Goal: Task Accomplishment & Management: Complete application form

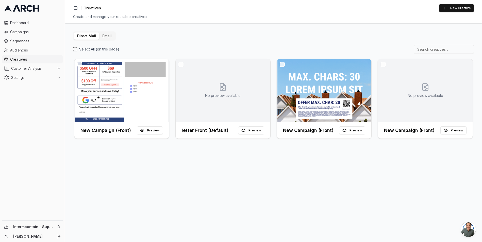
click at [102, 38] on button "Email" at bounding box center [106, 35] width 15 height 7
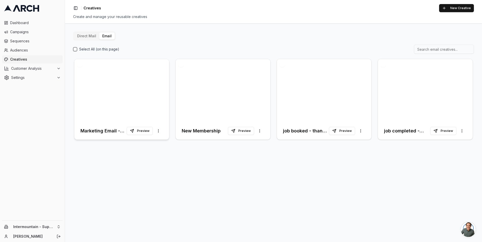
click at [148, 104] on div at bounding box center [121, 90] width 95 height 63
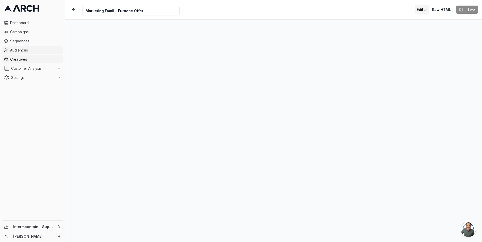
click at [24, 50] on span "Audiences" at bounding box center [35, 50] width 51 height 5
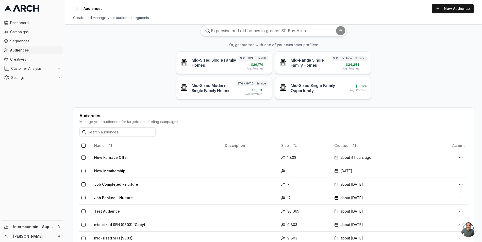
scroll to position [25, 0]
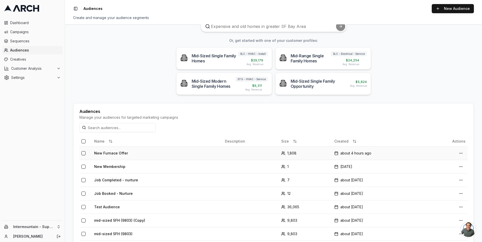
click at [152, 154] on td "New Furnace Offer" at bounding box center [157, 152] width 131 height 13
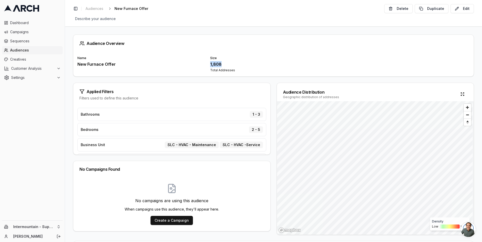
drag, startPoint x: 207, startPoint y: 64, endPoint x: 224, endPoint y: 63, distance: 17.3
click at [224, 63] on div "Name New Furnace Offer Size 1,808 Total Addresses" at bounding box center [273, 64] width 392 height 16
click at [32, 57] on span "Creatives" at bounding box center [35, 59] width 51 height 5
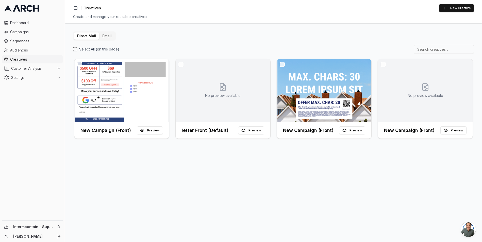
click at [107, 34] on button "Email" at bounding box center [106, 35] width 15 height 7
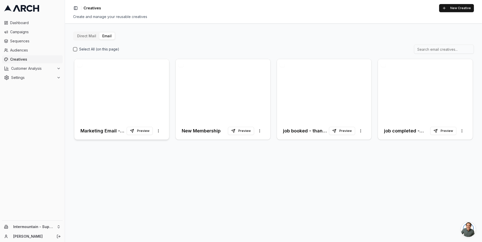
click at [158, 105] on div at bounding box center [121, 90] width 95 height 63
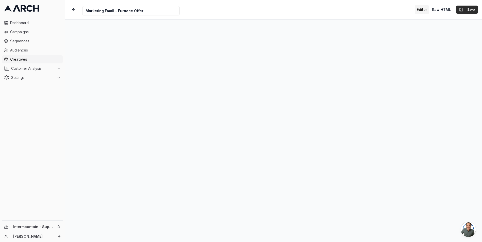
click at [463, 8] on button "Save" at bounding box center [467, 10] width 22 height 8
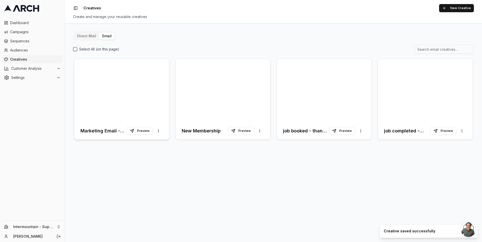
click at [147, 104] on div at bounding box center [121, 90] width 95 height 63
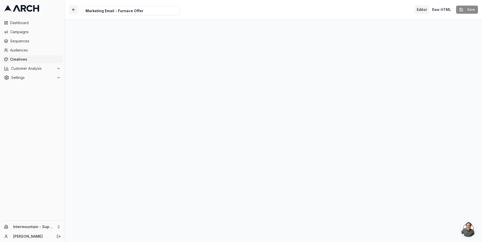
click at [72, 9] on button "button" at bounding box center [73, 9] width 9 height 9
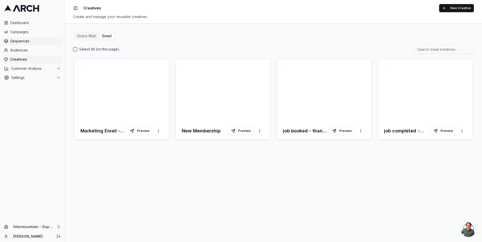
click at [31, 42] on span "Sequences" at bounding box center [35, 41] width 51 height 5
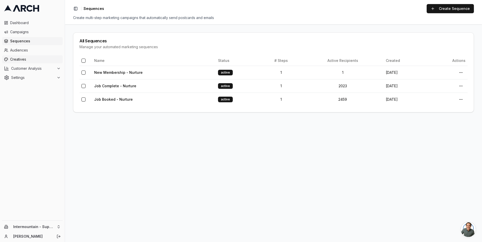
click at [23, 57] on span "Creatives" at bounding box center [35, 59] width 51 height 5
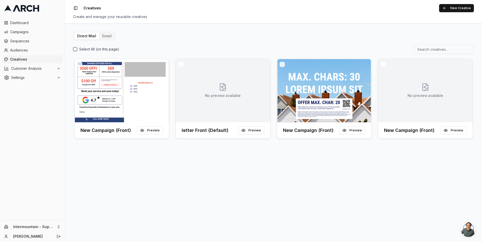
click at [107, 36] on button "Email" at bounding box center [106, 35] width 15 height 7
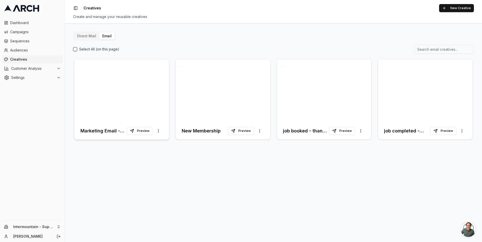
click at [155, 89] on div at bounding box center [121, 90] width 95 height 63
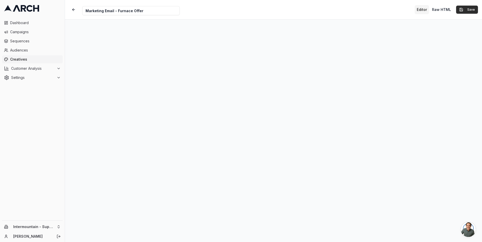
click at [465, 10] on button "Save" at bounding box center [467, 10] width 22 height 8
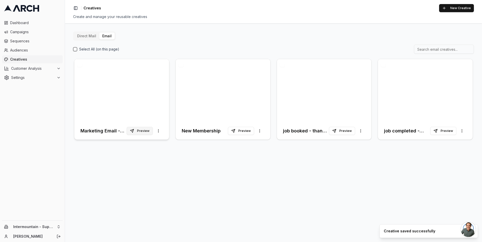
click at [138, 131] on button "Preview" at bounding box center [140, 131] width 26 height 8
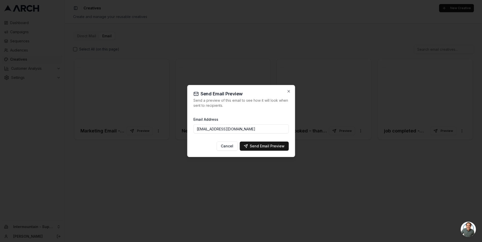
click at [259, 129] on input "ngedda@intermountainhs.com" at bounding box center [240, 128] width 95 height 9
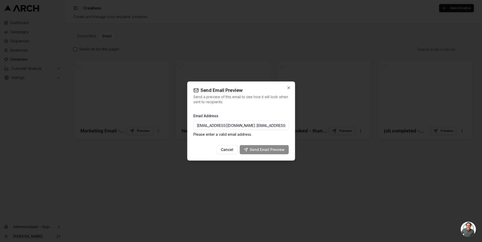
drag, startPoint x: 237, startPoint y: 126, endPoint x: 192, endPoint y: 124, distance: 44.7
click at [192, 124] on div "Send Email Preview Send a preview of this email to see how it will look when se…" at bounding box center [241, 120] width 108 height 79
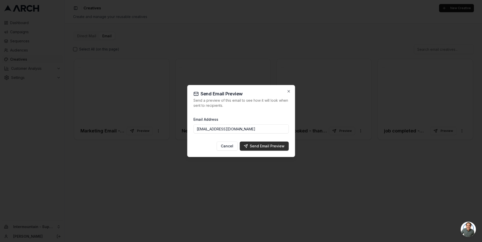
click at [257, 146] on div "Send Email Preview" at bounding box center [264, 146] width 41 height 5
type input "ngedda@intermountainhs.com"
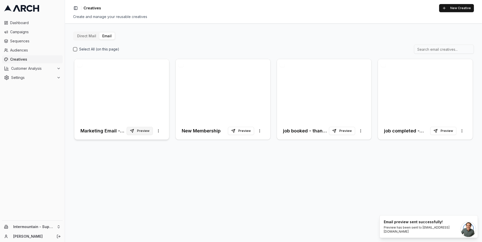
click at [139, 132] on button "Preview" at bounding box center [140, 131] width 26 height 8
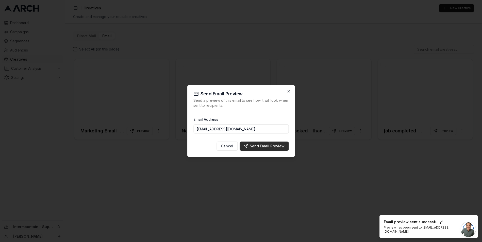
click at [259, 148] on div "Send Email Preview" at bounding box center [264, 146] width 41 height 5
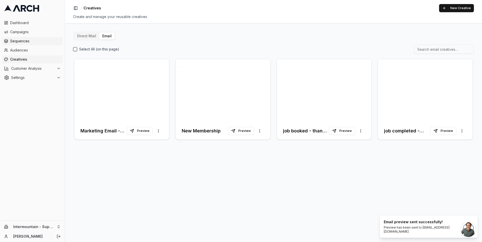
click at [36, 41] on span "Sequences" at bounding box center [35, 41] width 51 height 5
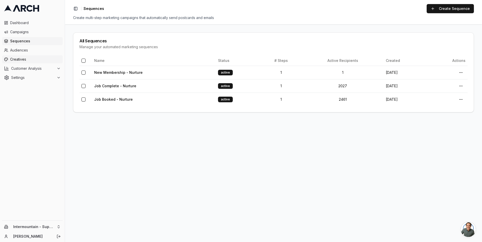
click at [21, 59] on span "Creatives" at bounding box center [35, 59] width 51 height 5
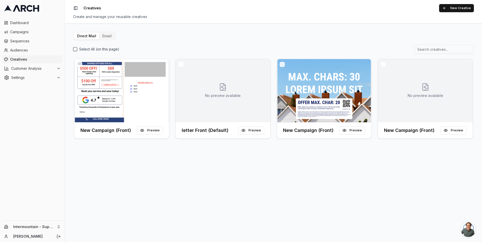
click at [103, 31] on div "Direct Mail Email" at bounding box center [94, 35] width 43 height 9
click at [105, 37] on button "Email" at bounding box center [106, 35] width 15 height 7
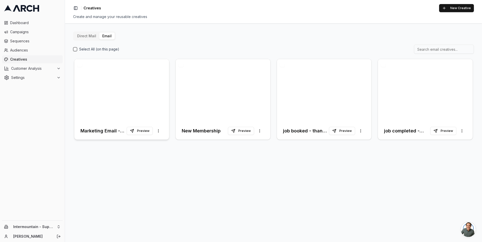
click at [127, 94] on div at bounding box center [121, 90] width 95 height 63
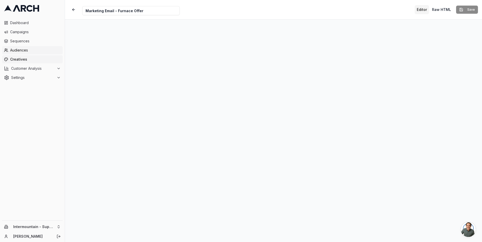
click at [16, 49] on span "Audiences" at bounding box center [35, 50] width 51 height 5
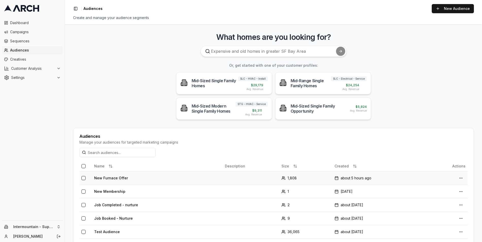
click at [163, 171] on td "New Furnace Offer" at bounding box center [157, 177] width 131 height 13
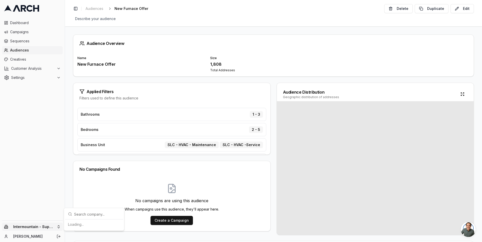
click at [55, 227] on html "Dashboard Campaigns Sequences Audiences Creatives Customer Analysis Settings In…" at bounding box center [241, 121] width 482 height 242
click at [87, 211] on div "Intermountain - Same Day" at bounding box center [94, 211] width 56 height 8
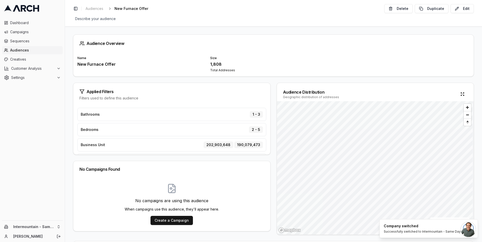
click at [25, 49] on span "Audiences" at bounding box center [35, 50] width 51 height 5
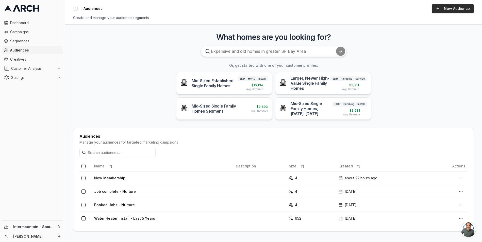
click at [454, 8] on link "New Audience" at bounding box center [453, 8] width 42 height 9
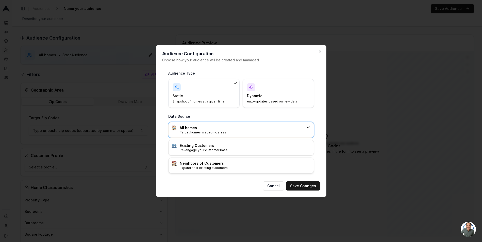
click at [223, 169] on p "Expand near existing customers" at bounding box center [245, 168] width 131 height 4
click at [298, 186] on button "Save Changes" at bounding box center [303, 185] width 34 height 9
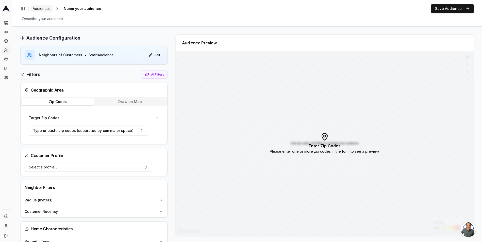
click at [48, 9] on span "Audiences" at bounding box center [42, 8] width 18 height 5
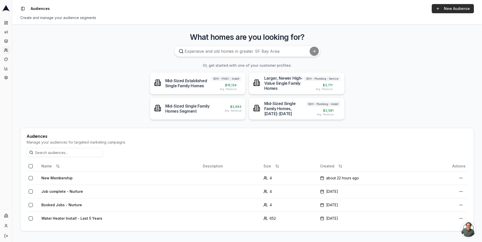
click at [458, 10] on link "New Audience" at bounding box center [453, 8] width 42 height 9
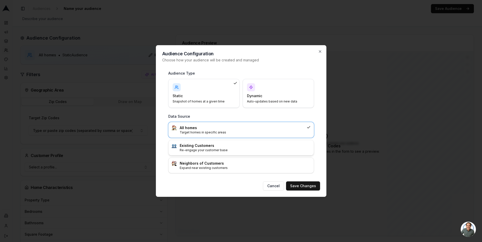
click at [213, 152] on p "Re-engage your customer base" at bounding box center [245, 150] width 131 height 4
click at [216, 132] on p "Target homes in specific areas" at bounding box center [245, 132] width 131 height 4
click at [298, 186] on button "Save Changes" at bounding box center [303, 185] width 34 height 9
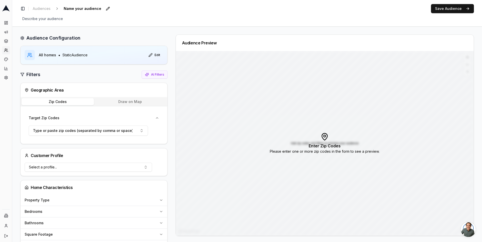
click at [84, 7] on span "Name your audience" at bounding box center [83, 8] width 42 height 7
type input "A"
click at [100, 9] on span "Name your audience" at bounding box center [83, 8] width 42 height 7
type input "A"
click at [48, 8] on span "Audiences" at bounding box center [42, 8] width 18 height 5
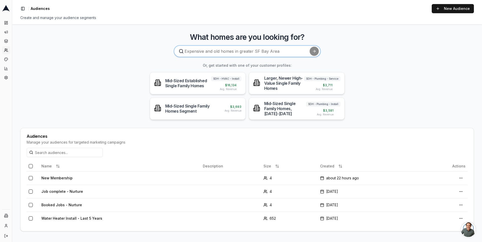
click at [234, 54] on input at bounding box center [247, 51] width 146 height 11
type input "Homes with systems aged 10 years or older"
click at [310, 47] on button "submit" at bounding box center [314, 51] width 9 height 9
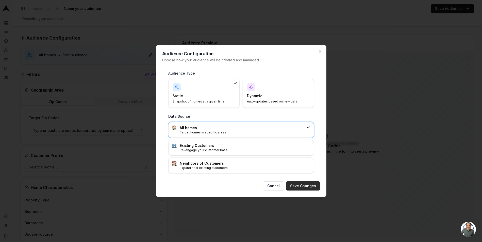
click at [306, 186] on button "Save Changes" at bounding box center [303, 185] width 34 height 9
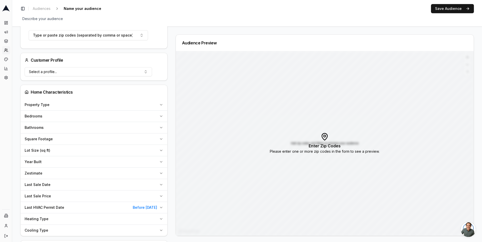
scroll to position [79, 0]
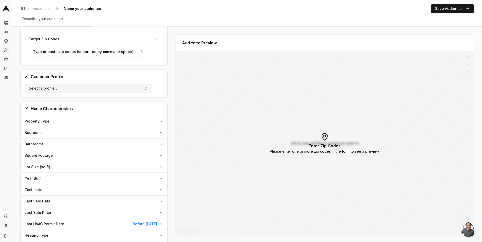
click at [136, 92] on button "Select a profile..." at bounding box center [88, 88] width 127 height 9
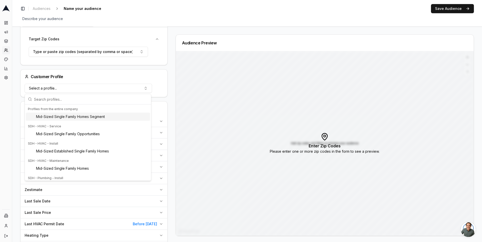
click at [139, 75] on div "Customer Profile" at bounding box center [94, 77] width 147 height 14
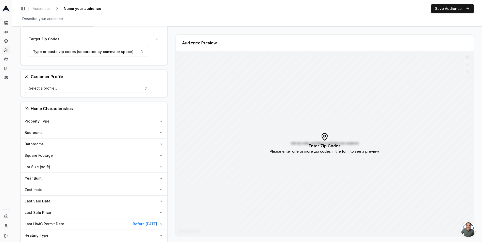
click at [143, 72] on div "Customer Profile" at bounding box center [94, 77] width 147 height 14
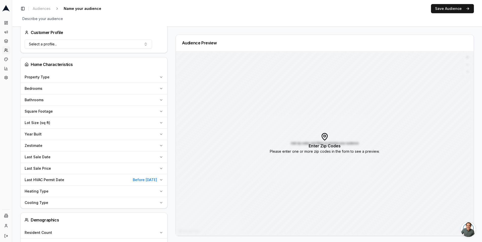
scroll to position [124, 0]
click at [148, 178] on span "Before 06/07/2014" at bounding box center [145, 179] width 24 height 5
click at [153, 178] on span "Before 06/07/2014" at bounding box center [145, 179] width 24 height 5
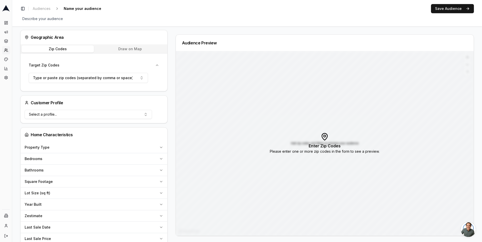
scroll to position [0, 0]
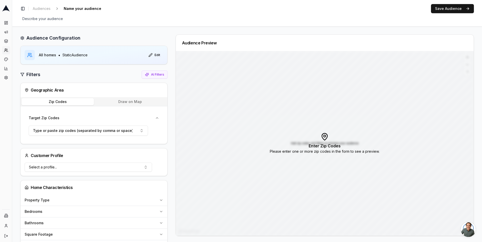
click at [141, 104] on button "Draw on Map" at bounding box center [130, 101] width 72 height 7
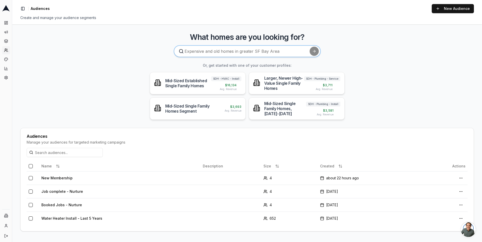
click at [217, 53] on input at bounding box center [247, 51] width 146 height 11
type input "Homes in Salt lake city with home systems over 10 years of age"
click at [310, 47] on button "submit" at bounding box center [314, 51] width 9 height 9
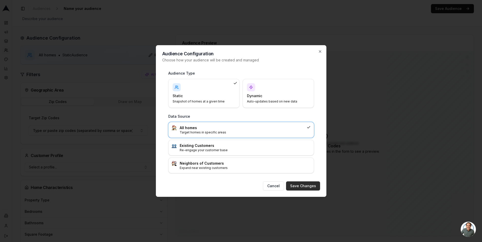
click at [302, 186] on button "Save Changes" at bounding box center [303, 185] width 34 height 9
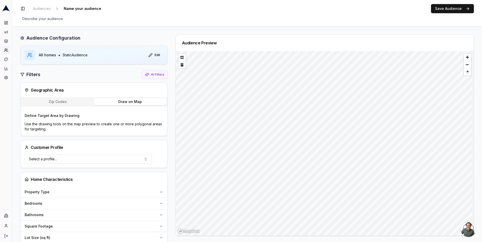
click at [133, 102] on button "Draw on Map" at bounding box center [130, 101] width 72 height 7
click at [181, 58] on button at bounding box center [181, 57] width 7 height 7
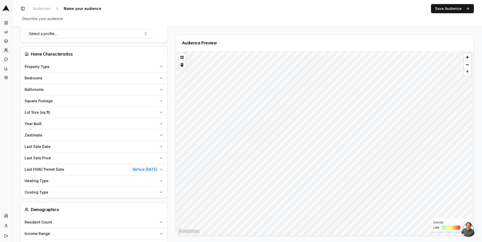
scroll to position [143, 0]
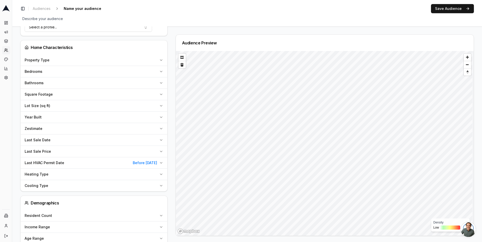
click at [146, 163] on span "Before 06/07/2014" at bounding box center [145, 162] width 24 height 5
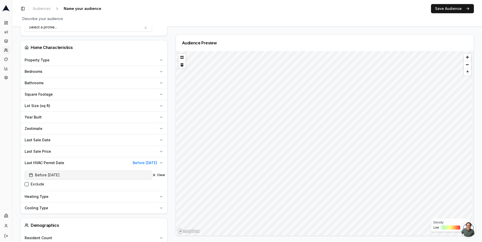
click at [67, 174] on button "Before 06/07/2014" at bounding box center [88, 175] width 127 height 9
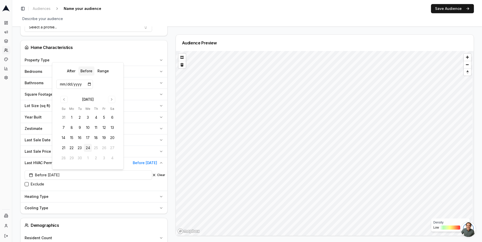
click at [88, 81] on input "2014-06-07" at bounding box center [74, 84] width 37 height 9
click at [89, 83] on input "2014-06-07" at bounding box center [74, 84] width 37 height 9
type input "2014-06-07"
click at [82, 84] on input "2014-06-07" at bounding box center [74, 84] width 37 height 9
click at [81, 84] on input "2014-06-07" at bounding box center [74, 84] width 37 height 9
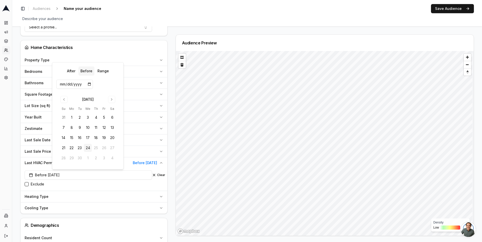
click at [81, 84] on input "2014-06-07" at bounding box center [74, 84] width 37 height 9
click at [124, 52] on div "Home Characteristics" at bounding box center [94, 47] width 147 height 14
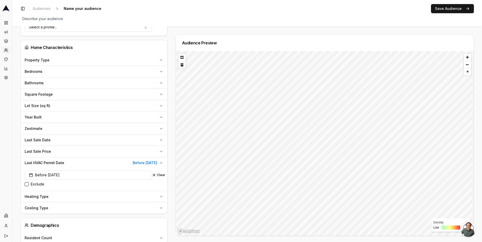
click at [138, 162] on span "Before 06/07/2014" at bounding box center [145, 162] width 24 height 5
click at [162, 163] on icon "button" at bounding box center [161, 163] width 4 height 4
click at [107, 173] on button "Before 06/07/2014" at bounding box center [88, 175] width 127 height 9
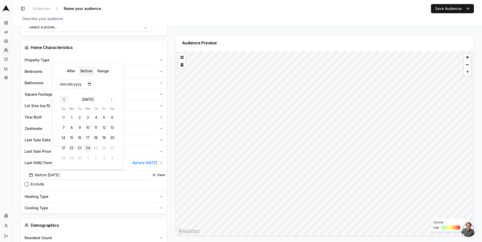
click at [65, 100] on button "Go to previous month" at bounding box center [63, 99] width 7 height 7
click at [65, 100] on th "Su" at bounding box center [63, 98] width 8 height 5
click at [112, 74] on div "After Before Range 2014-06-07 August 2025 Su Mo Tu We Th Fr Sa 27 28 29 30 31 1…" at bounding box center [87, 110] width 63 height 109
click at [132, 45] on div "Home Characteristics" at bounding box center [94, 47] width 139 height 6
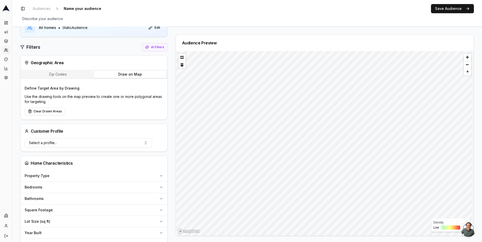
scroll to position [0, 0]
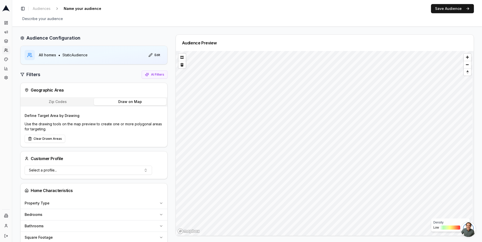
click at [56, 108] on div "Define Target Area by Drawing Use the drawing tools on the map preview to creat…" at bounding box center [94, 127] width 147 height 39
click at [57, 105] on button "Zip Codes" at bounding box center [58, 101] width 72 height 7
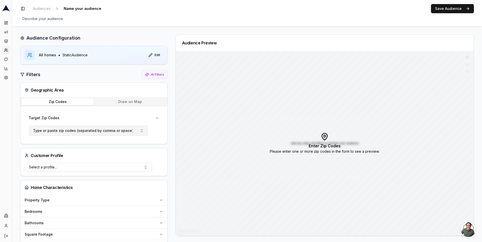
click at [142, 129] on button "Type or paste zip codes (separated by comma or space)" at bounding box center [88, 131] width 119 height 10
click at [102, 119] on div "Target Zip Codes" at bounding box center [91, 117] width 124 height 5
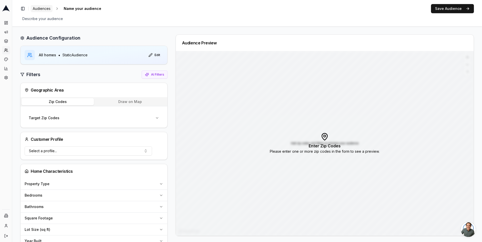
click at [40, 7] on span "Audiences" at bounding box center [42, 8] width 18 height 5
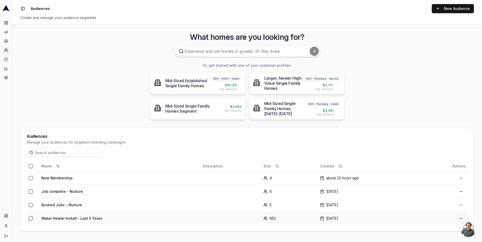
click at [461, 218] on html "Dashboard Campaigns Sequences Audiences Creatives Customer Analysis Settings In…" at bounding box center [241, 121] width 482 height 242
click at [210, 55] on html "Dashboard Campaigns Sequences Audiences Creatives Customer Analysis Settings In…" at bounding box center [241, 121] width 482 height 242
click at [10, 60] on link "Creatives" at bounding box center [6, 59] width 8 height 8
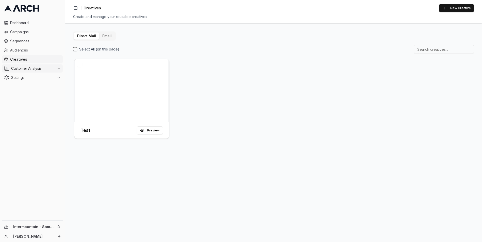
click at [20, 68] on span "Customer Analysis" at bounding box center [32, 68] width 43 height 5
click at [25, 86] on span "Customer Profiles" at bounding box center [34, 84] width 30 height 5
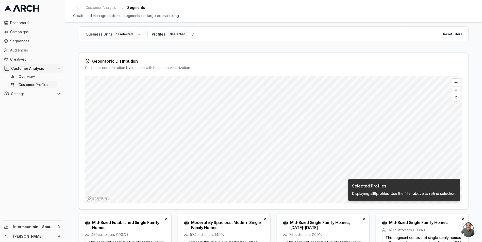
scroll to position [5, 0]
click at [27, 50] on span "Audiences" at bounding box center [35, 50] width 51 height 5
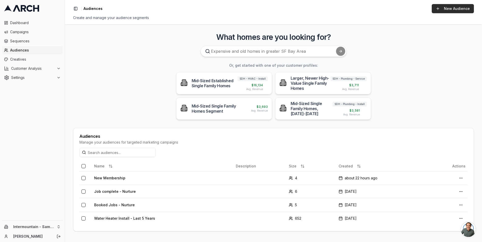
click at [454, 10] on link "New Audience" at bounding box center [453, 8] width 42 height 9
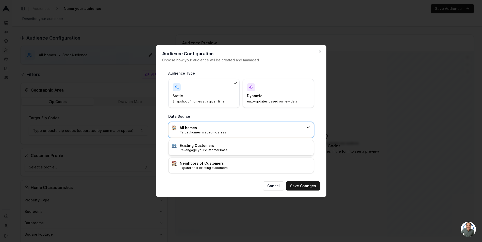
click at [219, 151] on p "Re-engage your customer base" at bounding box center [245, 150] width 131 height 4
click at [233, 124] on div "All homes Target homes in specific areas" at bounding box center [241, 129] width 145 height 15
click at [287, 94] on h4 "Dynamic" at bounding box center [275, 95] width 57 height 5
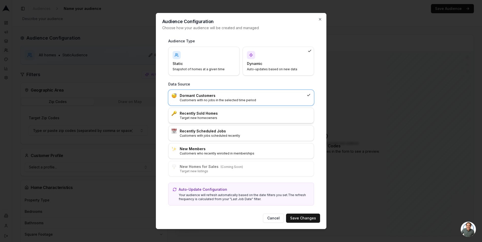
click at [234, 122] on div "Recently Sold Homes Target new homeowners" at bounding box center [241, 115] width 145 height 15
click at [237, 102] on p "Customers with no jobs in the selected time period" at bounding box center [245, 100] width 131 height 4
click at [236, 118] on p "Target new homeowners" at bounding box center [245, 118] width 131 height 4
click at [239, 98] on p "Customers with no jobs in the selected time period" at bounding box center [245, 100] width 131 height 4
click at [304, 219] on button "Save Changes" at bounding box center [303, 218] width 34 height 9
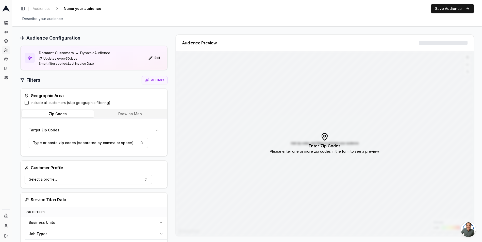
click at [28, 104] on button "Include all customers (skip geographic filtering)" at bounding box center [27, 103] width 4 height 4
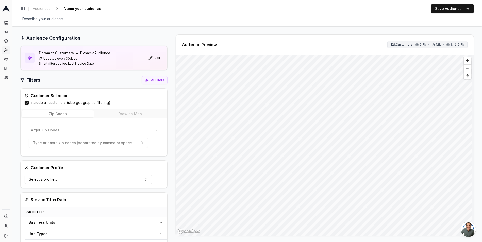
click at [447, 43] on span "& 9.7k" at bounding box center [456, 45] width 18 height 4
click at [7, 9] on icon at bounding box center [6, 8] width 8 height 7
